Goal: Transaction & Acquisition: Obtain resource

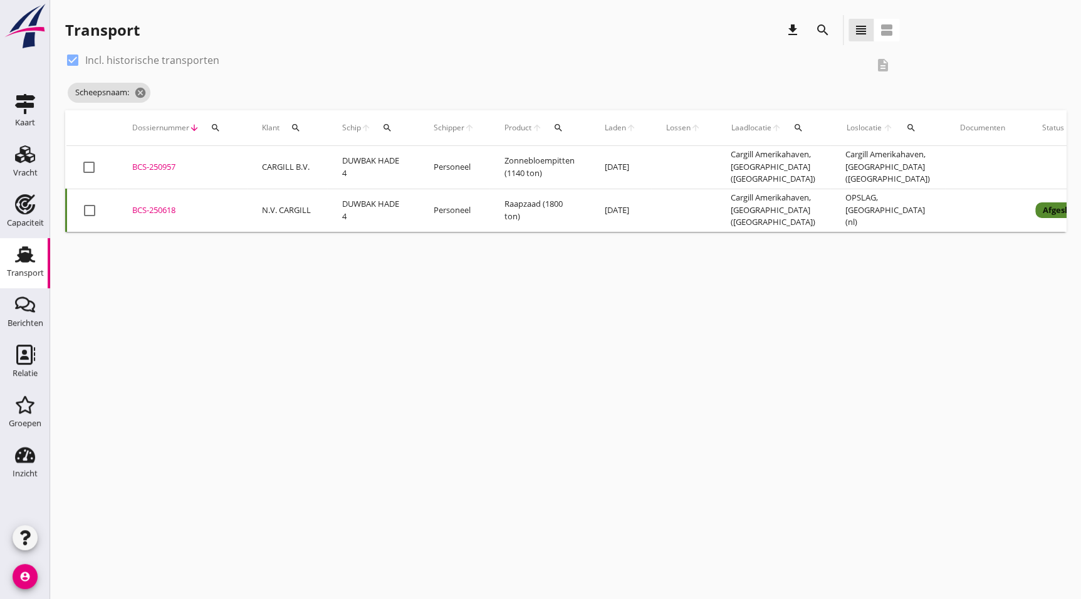
click at [35, 269] on div "Transport" at bounding box center [25, 273] width 37 height 8
click at [209, 87] on icon "cancel" at bounding box center [205, 92] width 13 height 13
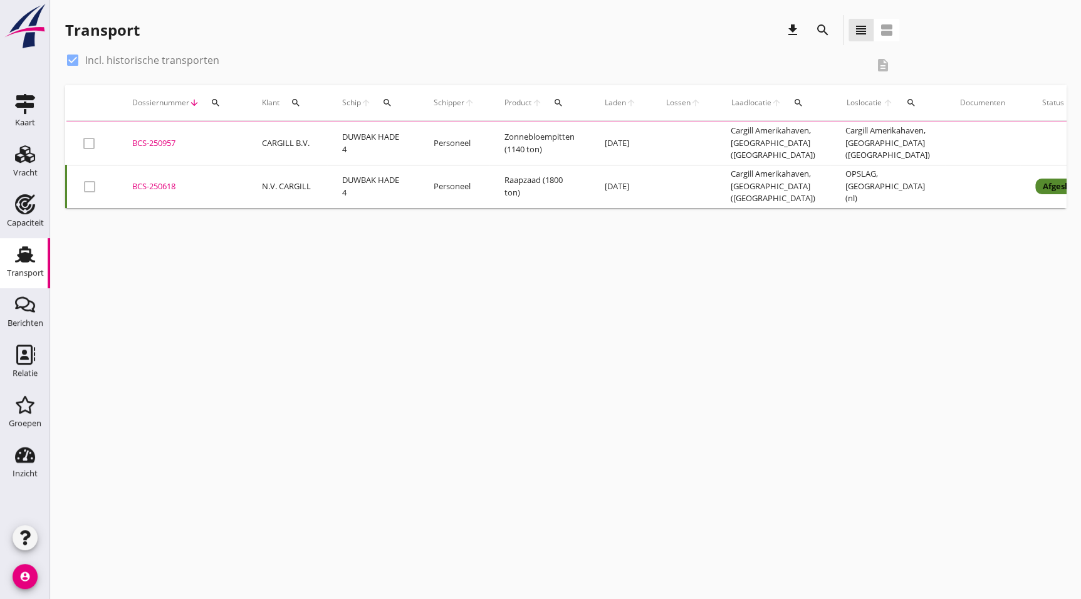
click at [88, 58] on label "Incl. historische transporten" at bounding box center [152, 60] width 134 height 13
checkbox input "false"
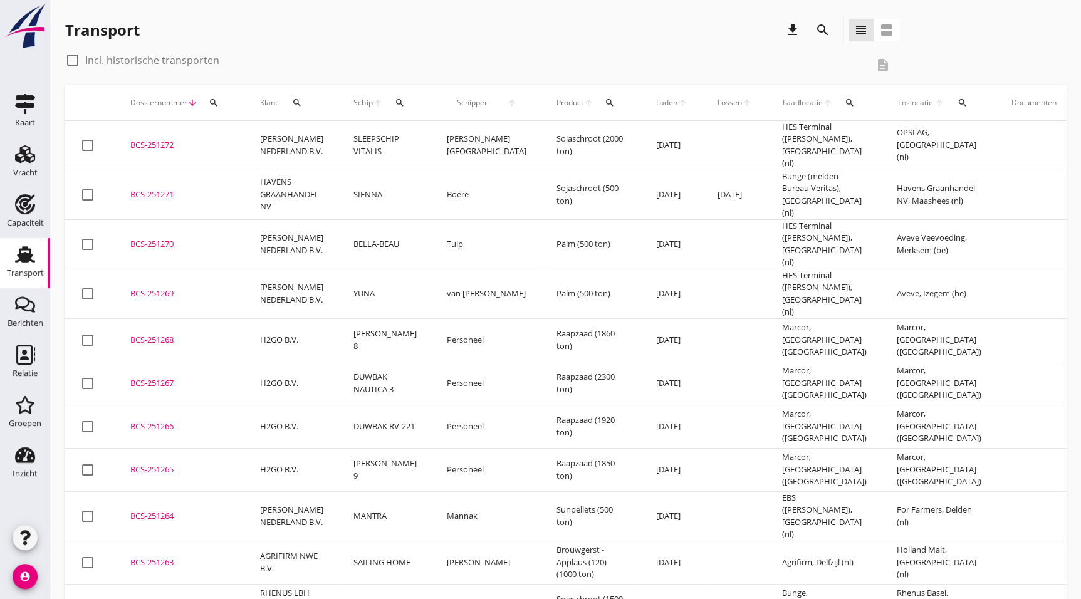
drag, startPoint x: 204, startPoint y: 269, endPoint x: 1045, endPoint y: 343, distance: 844.0
click at [204, 288] on div "BCS-251269" at bounding box center [180, 294] width 100 height 13
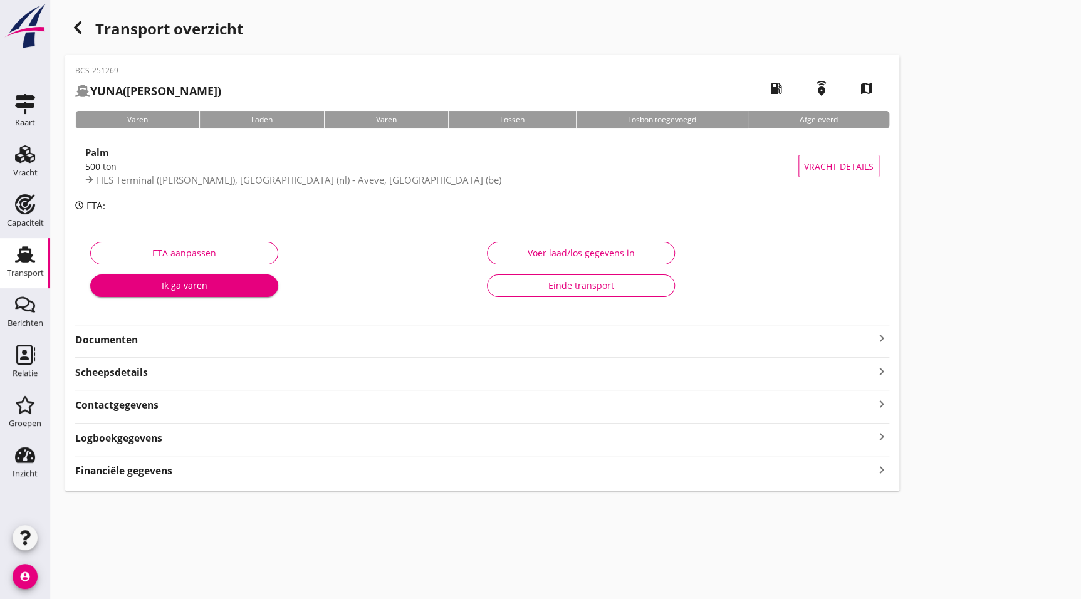
click at [86, 29] on div "button" at bounding box center [77, 27] width 25 height 25
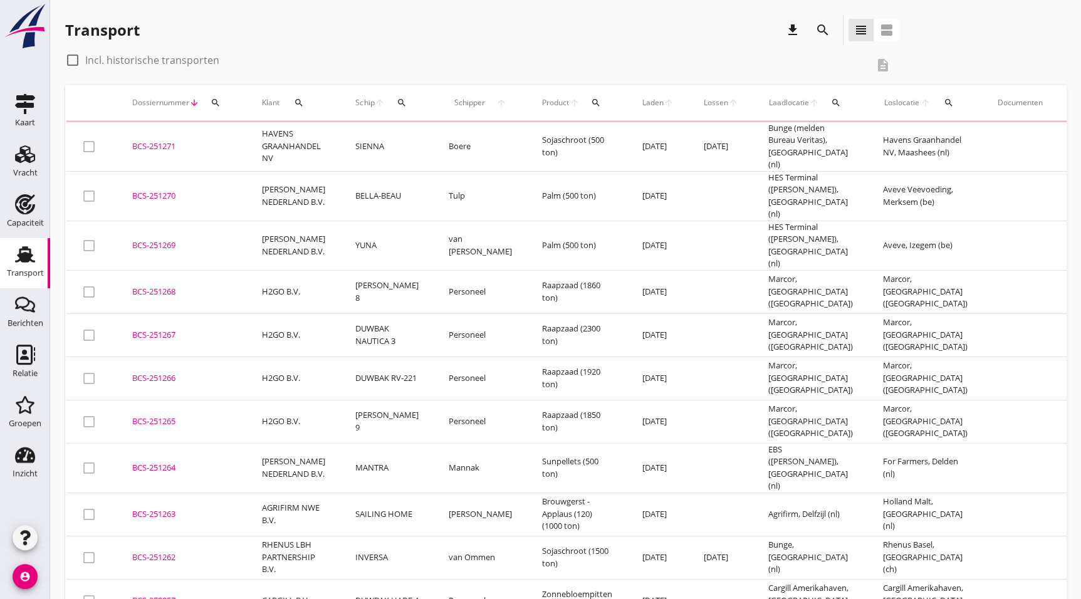
click at [370, 492] on td "SAILING HOME" at bounding box center [386, 513] width 93 height 43
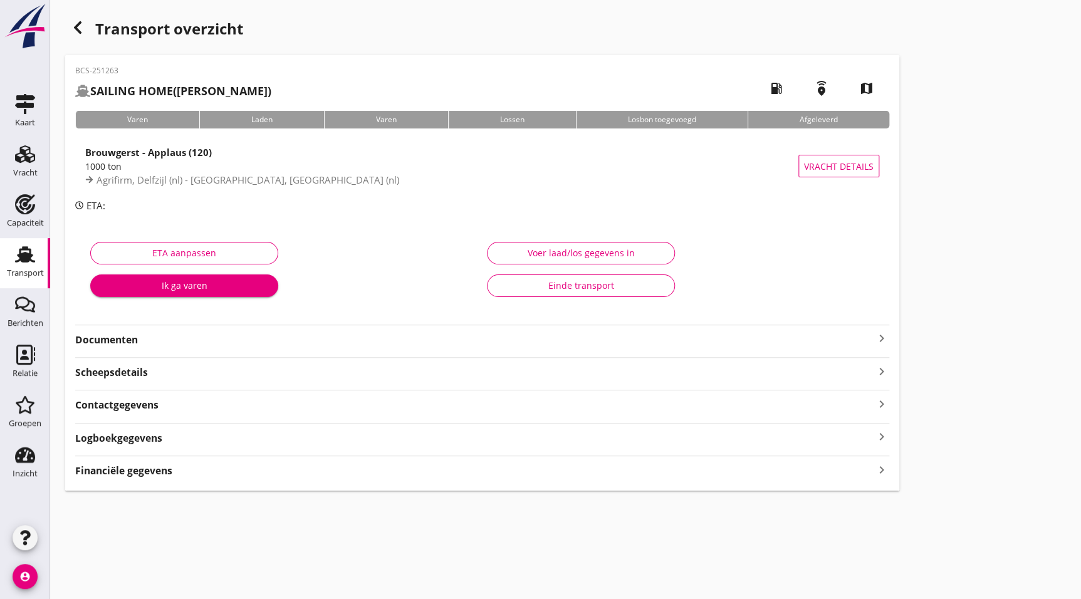
click at [74, 21] on icon "button" at bounding box center [77, 27] width 15 height 15
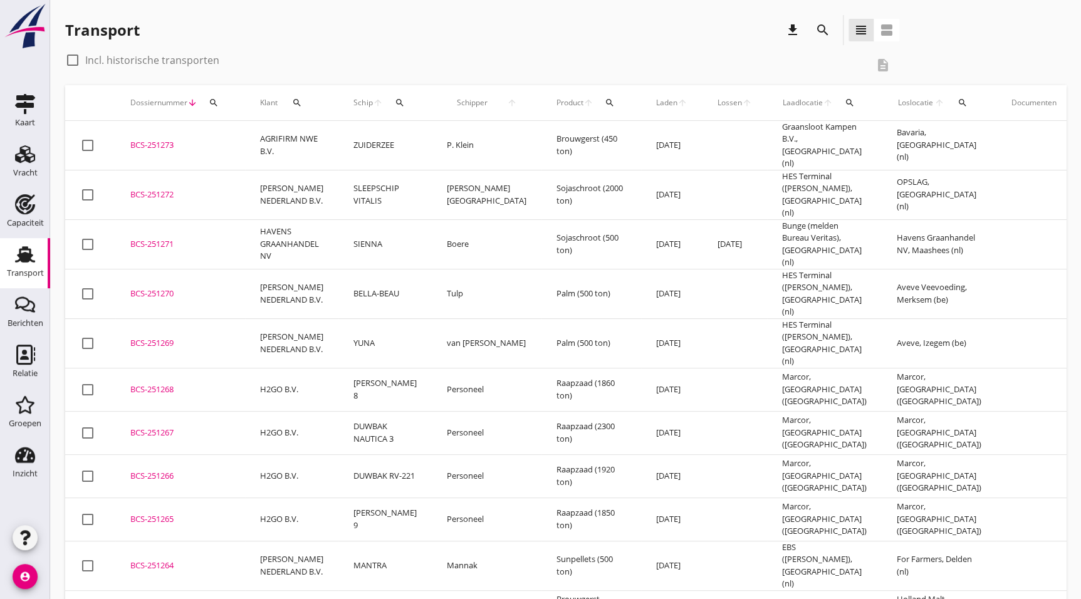
click at [237, 319] on td "BCS-251269 upload_file Drop hier uw bestand om het aan het dossier toe te voegen" at bounding box center [180, 342] width 130 height 49
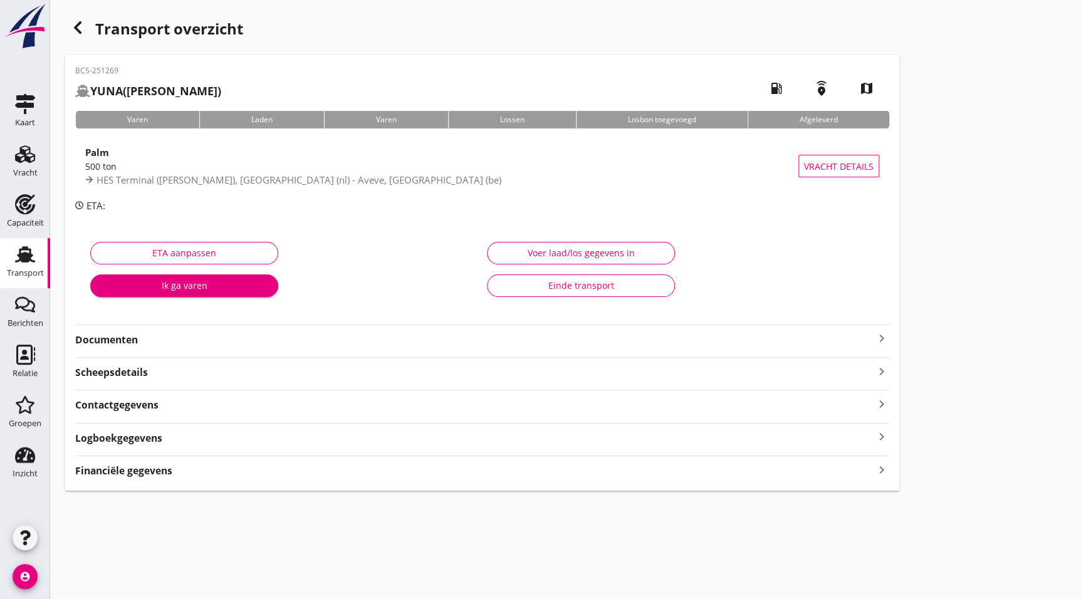
click at [116, 328] on div "Documenten keyboard_arrow_right" at bounding box center [482, 336] width 814 height 23
click at [122, 333] on strong "Documenten" at bounding box center [474, 340] width 799 height 14
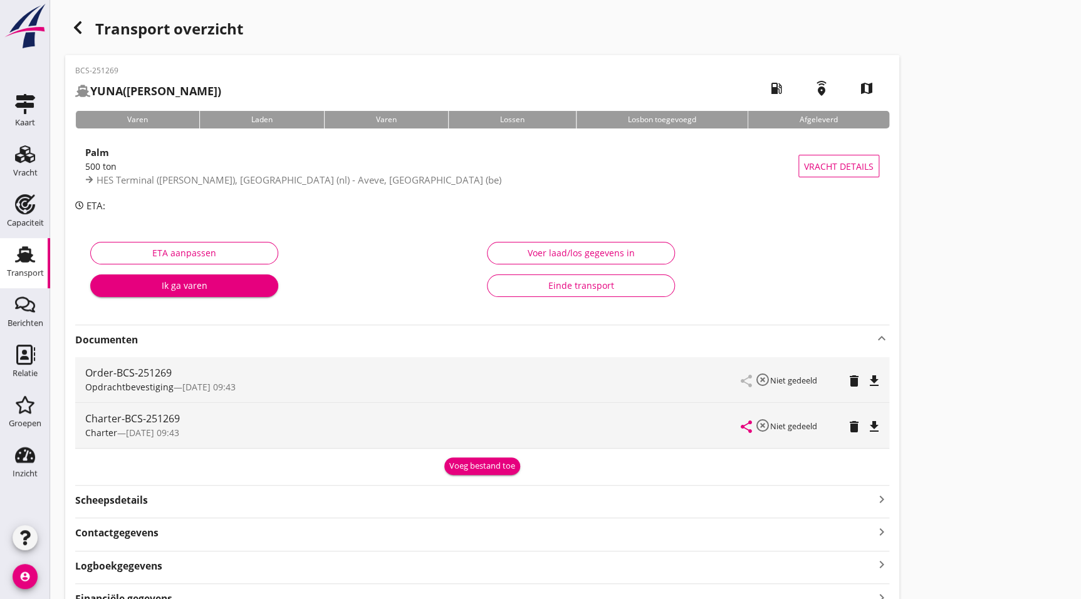
click at [876, 424] on icon "file_download" at bounding box center [873, 426] width 15 height 15
click at [79, 31] on use "button" at bounding box center [78, 27] width 8 height 13
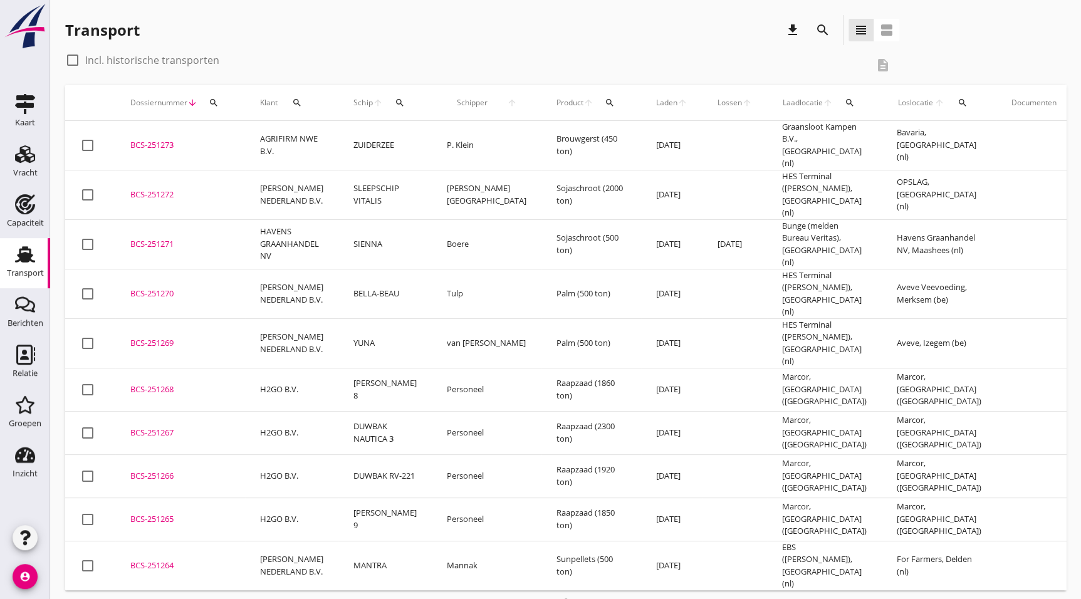
click at [153, 288] on div "BCS-251270" at bounding box center [180, 294] width 100 height 13
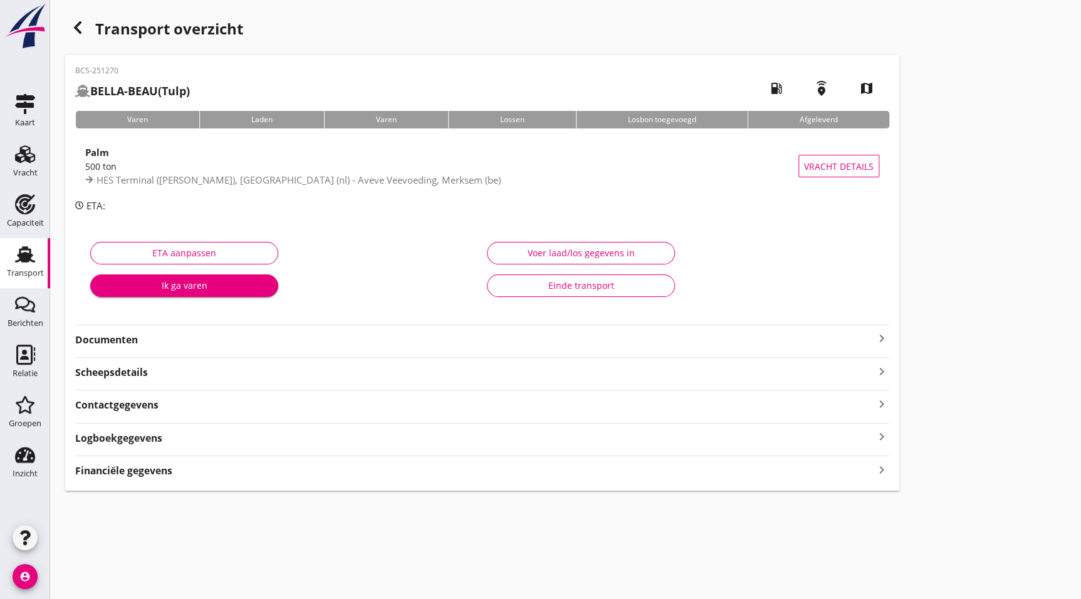
click at [181, 338] on strong "Documenten" at bounding box center [474, 340] width 799 height 14
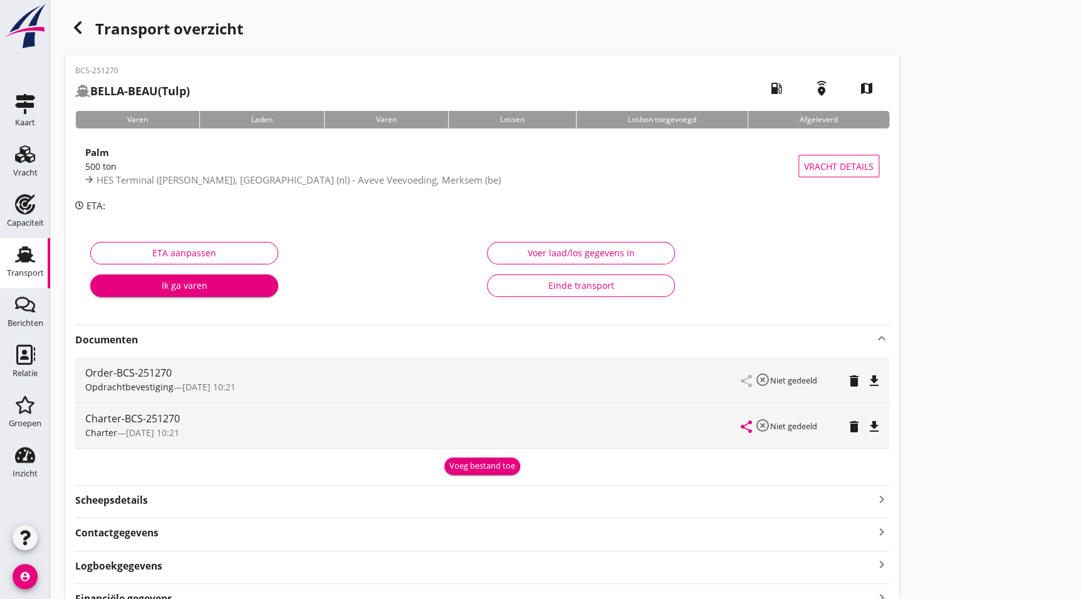
click at [873, 420] on icon "file_download" at bounding box center [873, 426] width 15 height 15
click at [75, 28] on use "button" at bounding box center [78, 27] width 8 height 13
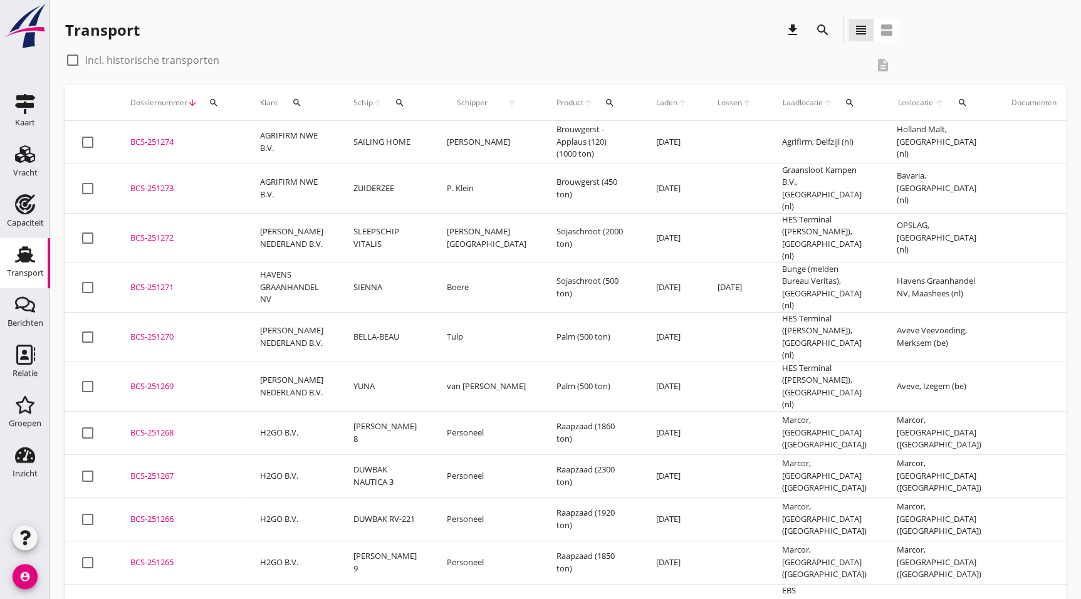
click at [175, 281] on div "BCS-251271" at bounding box center [180, 287] width 100 height 13
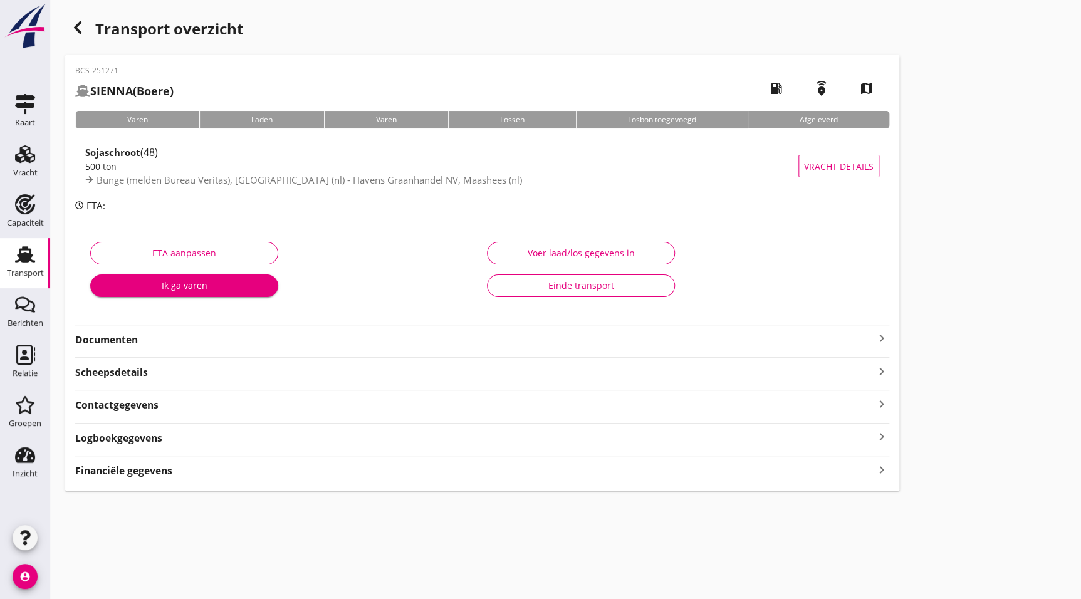
click at [132, 340] on strong "Documenten" at bounding box center [474, 340] width 799 height 14
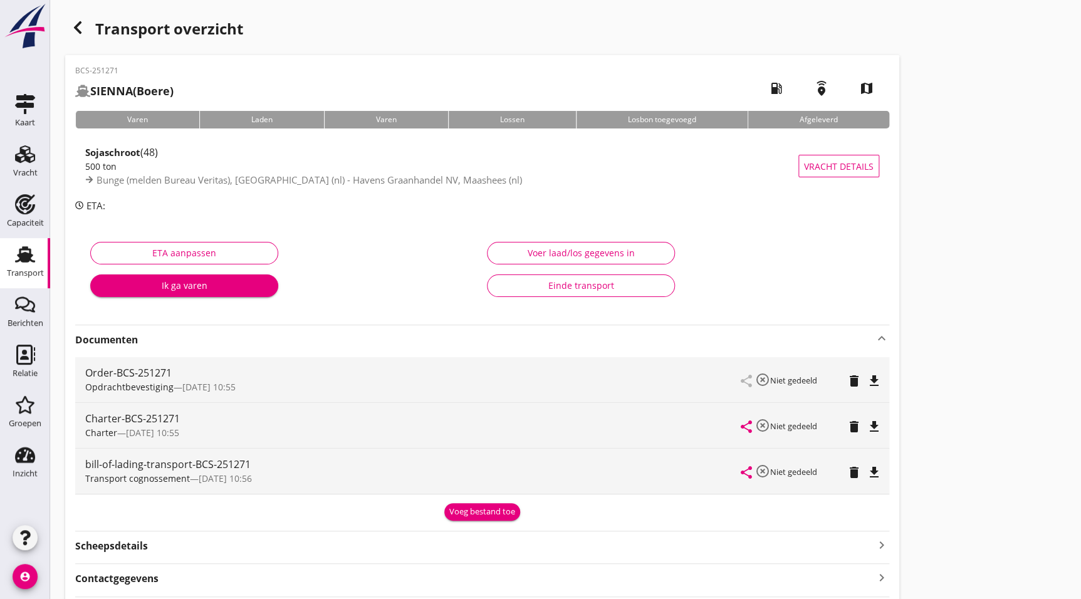
click at [870, 425] on icon "file_download" at bounding box center [873, 426] width 15 height 15
click at [78, 28] on icon "button" at bounding box center [77, 27] width 15 height 15
